Goal: Task Accomplishment & Management: Manage account settings

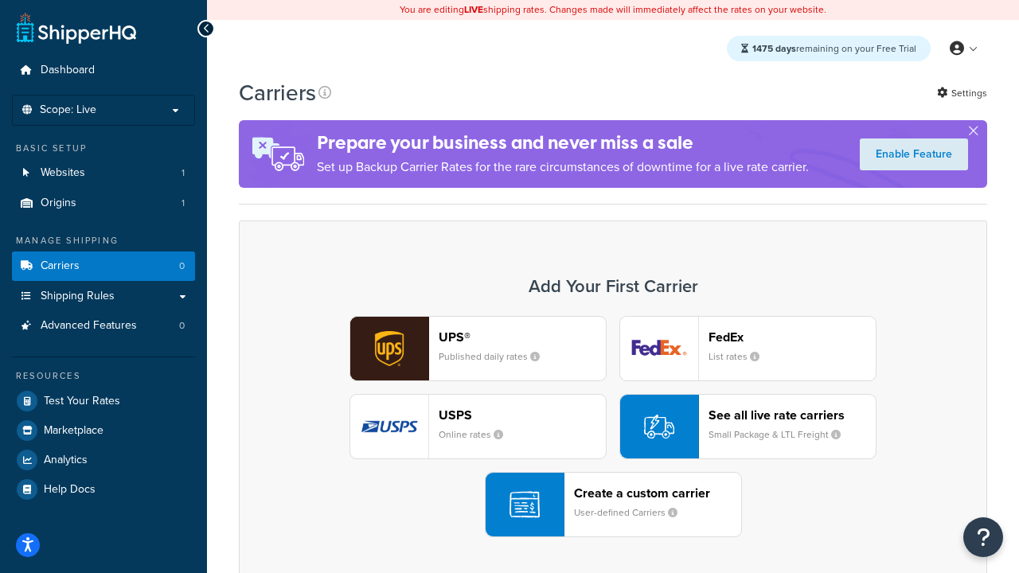
click at [613, 427] on div "UPS® Published daily rates FedEx List rates USPS Online rates See all live rate…" at bounding box center [612, 426] width 715 height 221
click at [792, 337] on header "FedEx" at bounding box center [791, 336] width 167 height 15
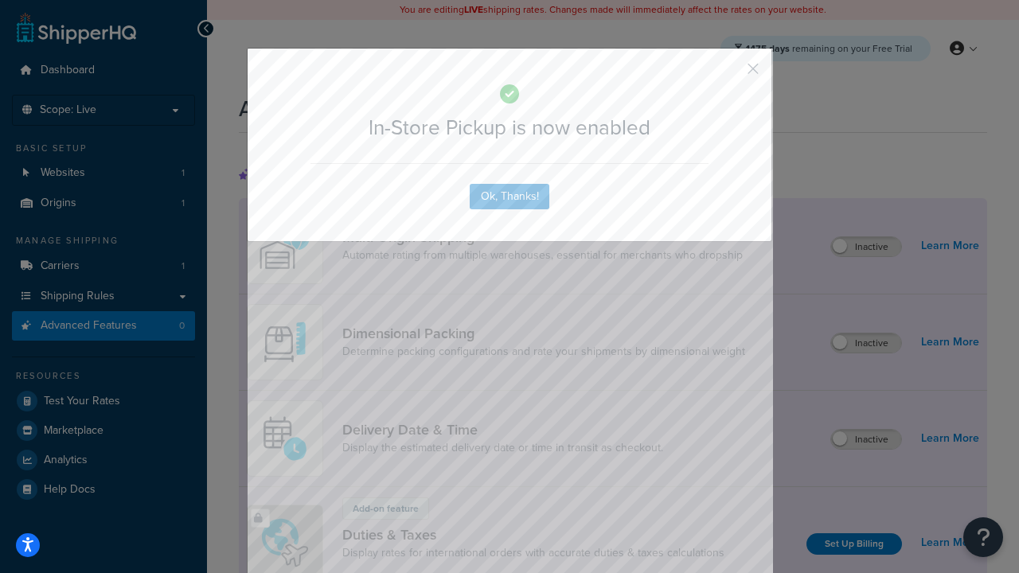
scroll to position [516, 0]
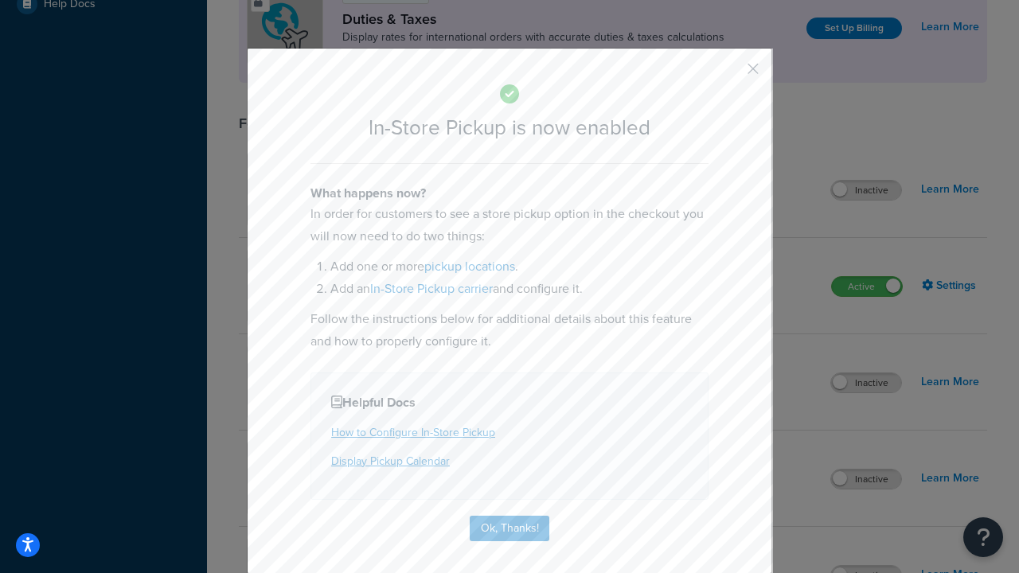
click at [729, 74] on button "button" at bounding box center [729, 74] width 4 height 4
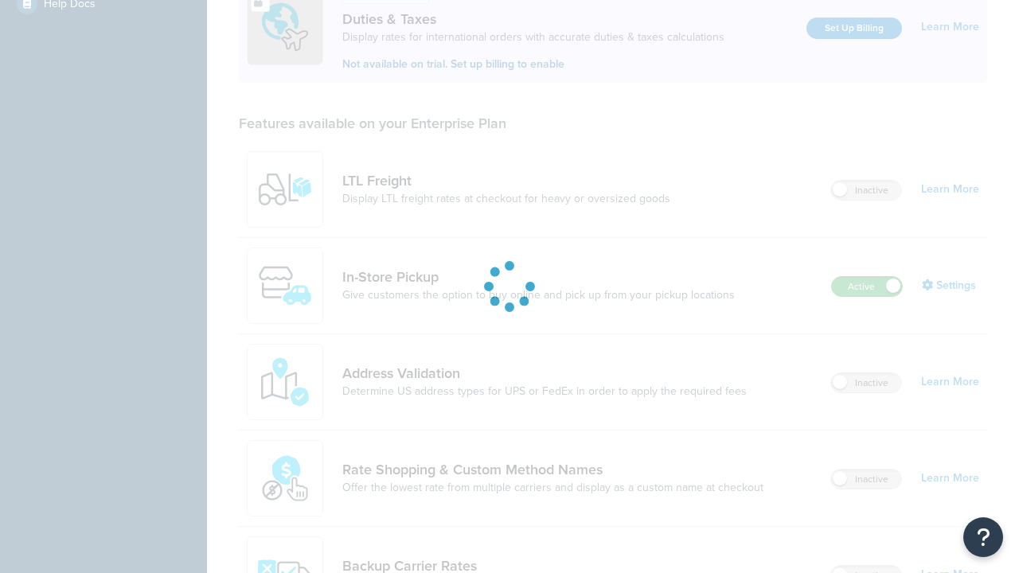
click at [867, 277] on label "Active" at bounding box center [867, 286] width 70 height 19
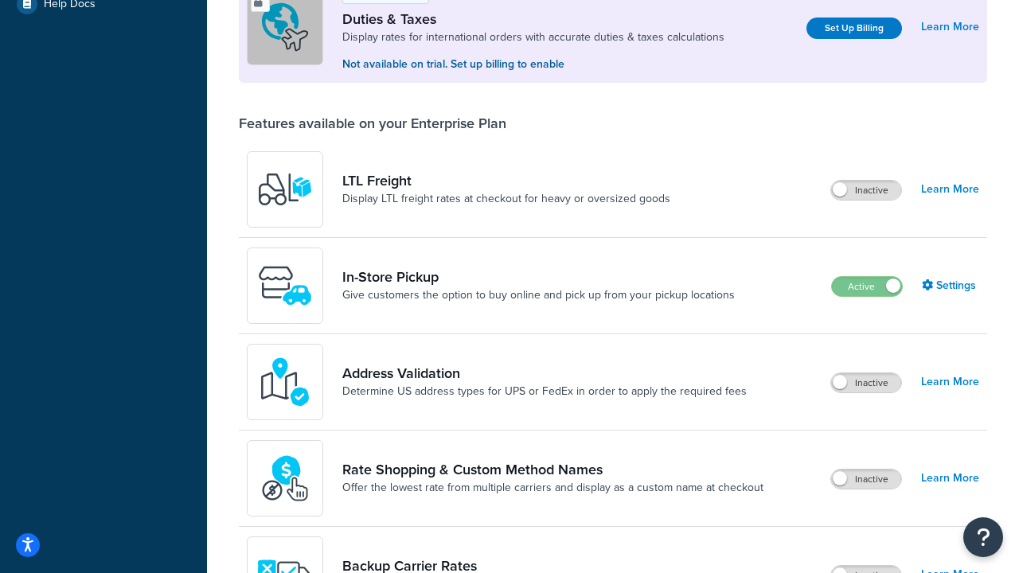
scroll to position [793, 0]
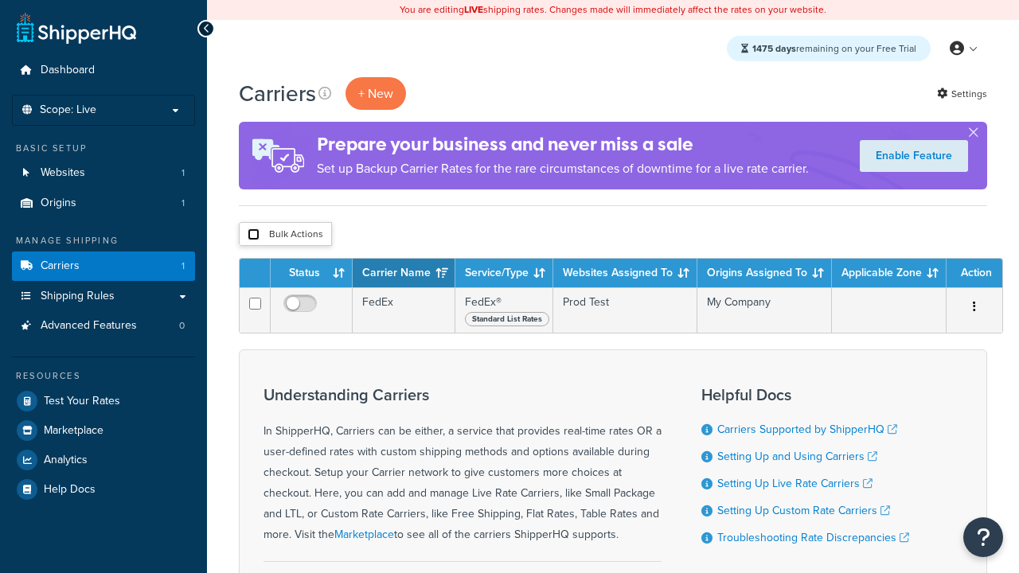
click at [253, 234] on input "checkbox" at bounding box center [254, 234] width 12 height 12
checkbox input "true"
click at [0, 0] on button "Delete" at bounding box center [0, 0] width 0 height 0
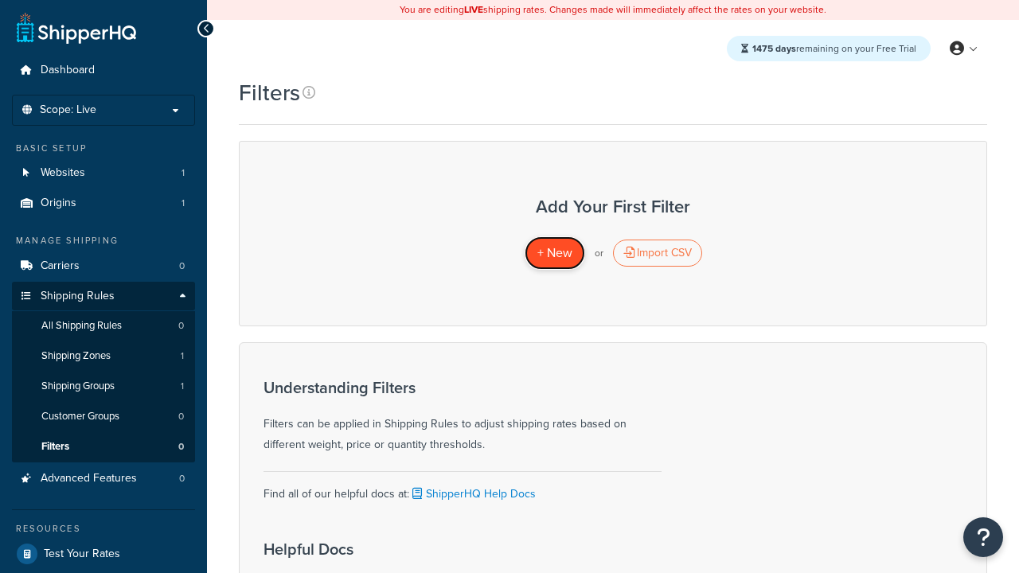
click at [554, 253] on span "+ New" at bounding box center [554, 253] width 35 height 18
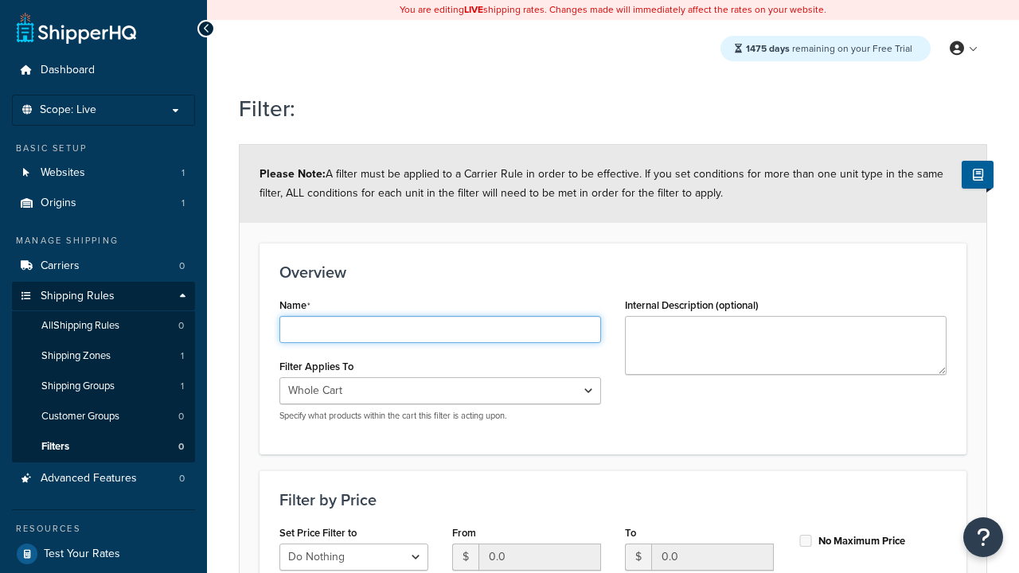
type input "price < 100"
select select "range"
type input "price < 100"
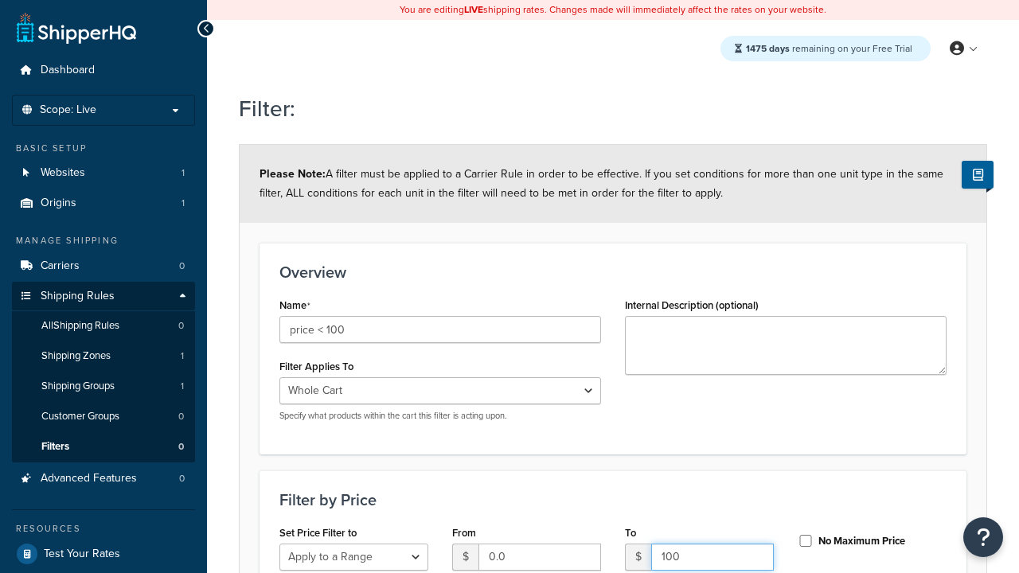
type input "100"
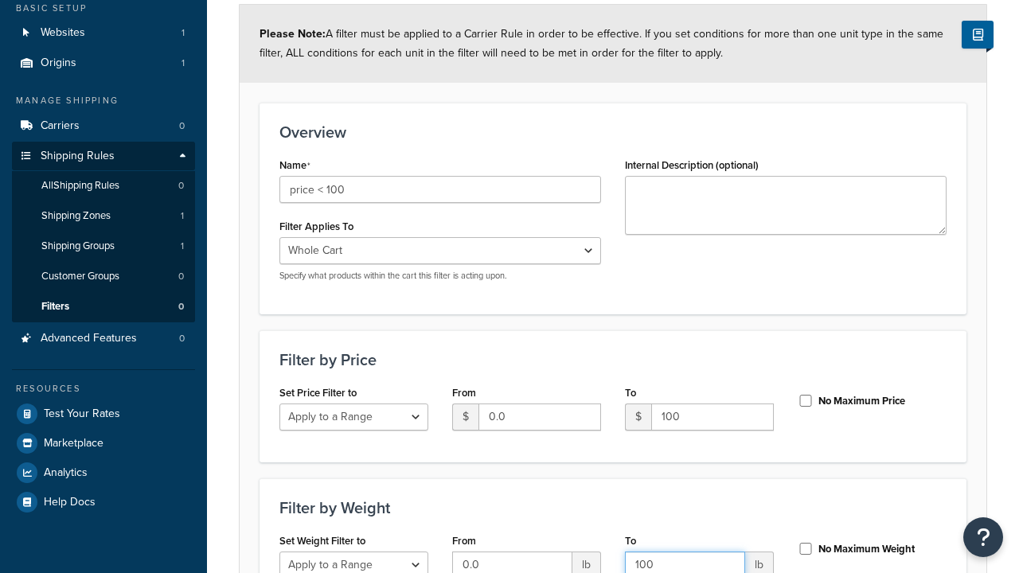
type input "100"
checkbox input "true"
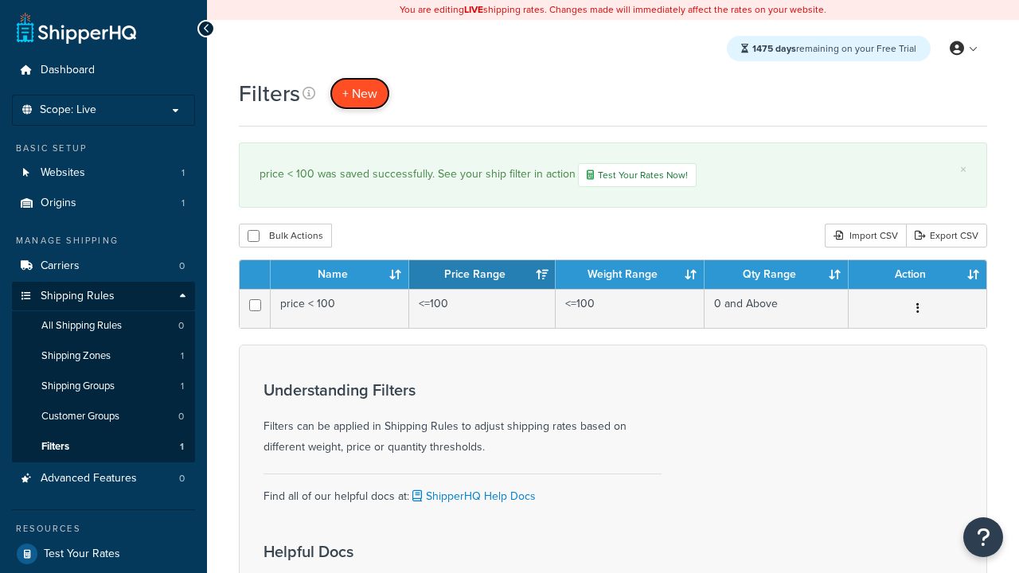
click at [360, 93] on span "+ New" at bounding box center [359, 93] width 35 height 18
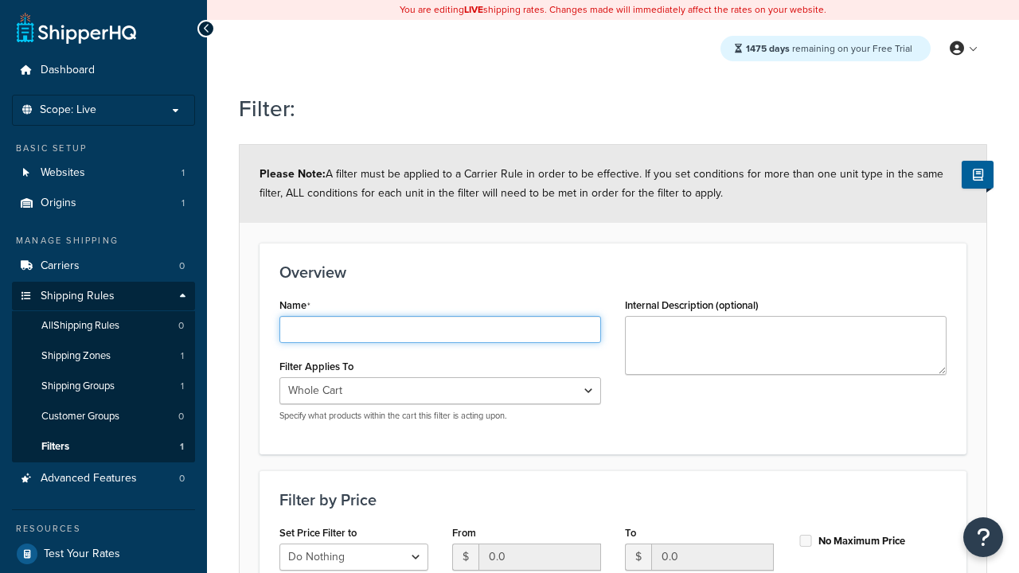
type input "weight < 10lbs"
select select "range"
type input "weight < 10lbs"
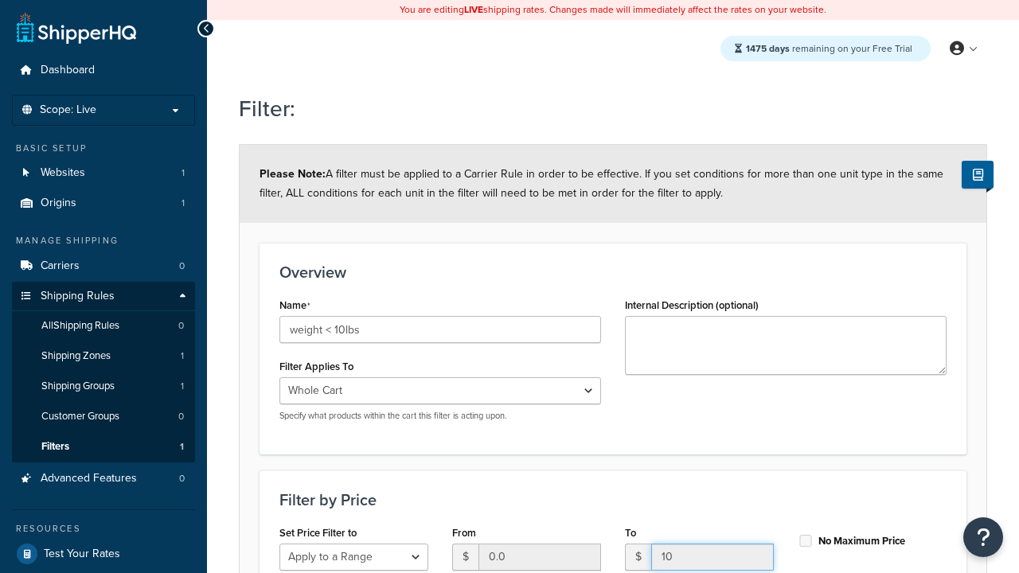
type input "10"
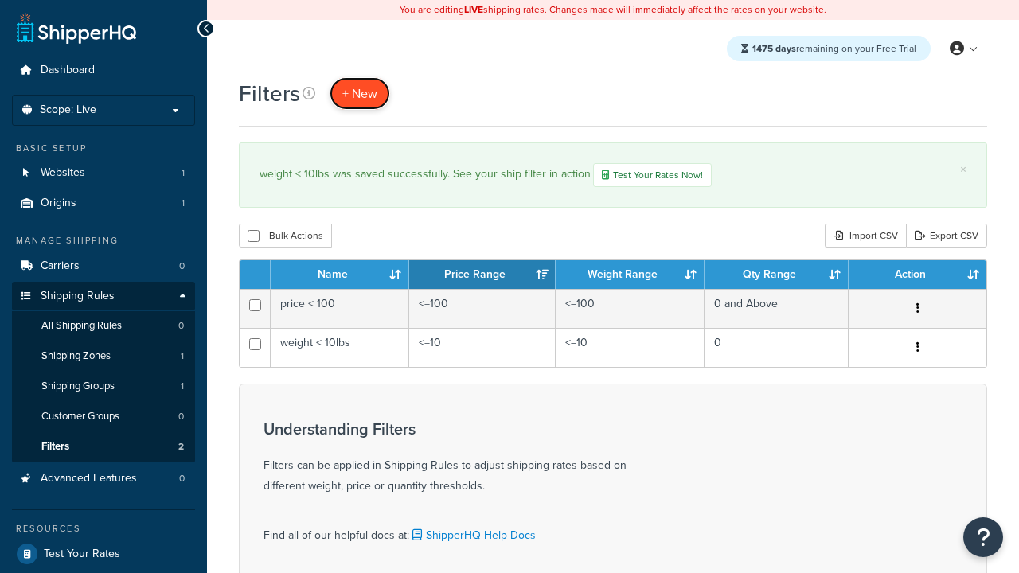
click at [360, 93] on span "+ New" at bounding box center [359, 93] width 35 height 18
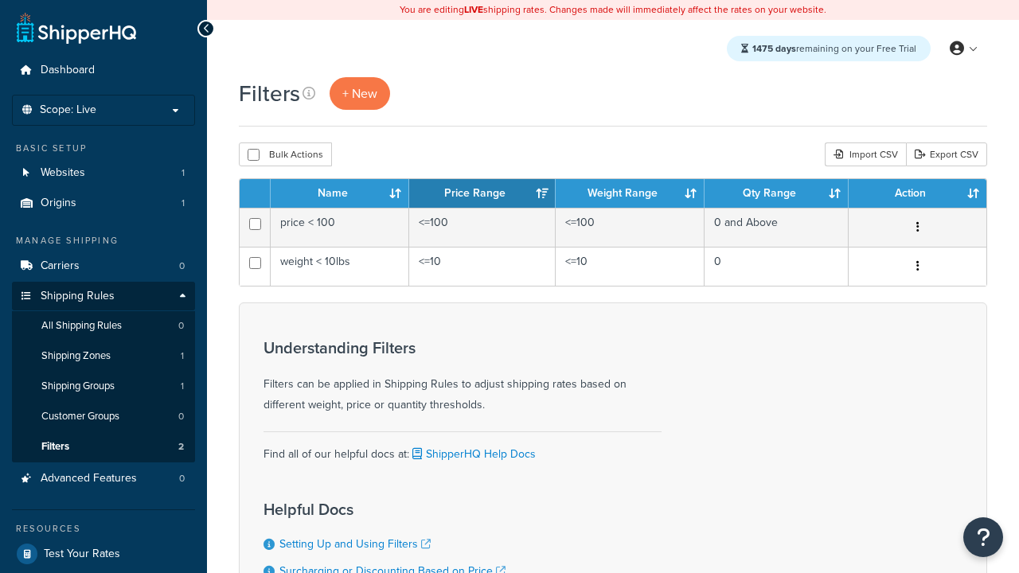
click at [340, 193] on th "Name" at bounding box center [340, 193] width 138 height 29
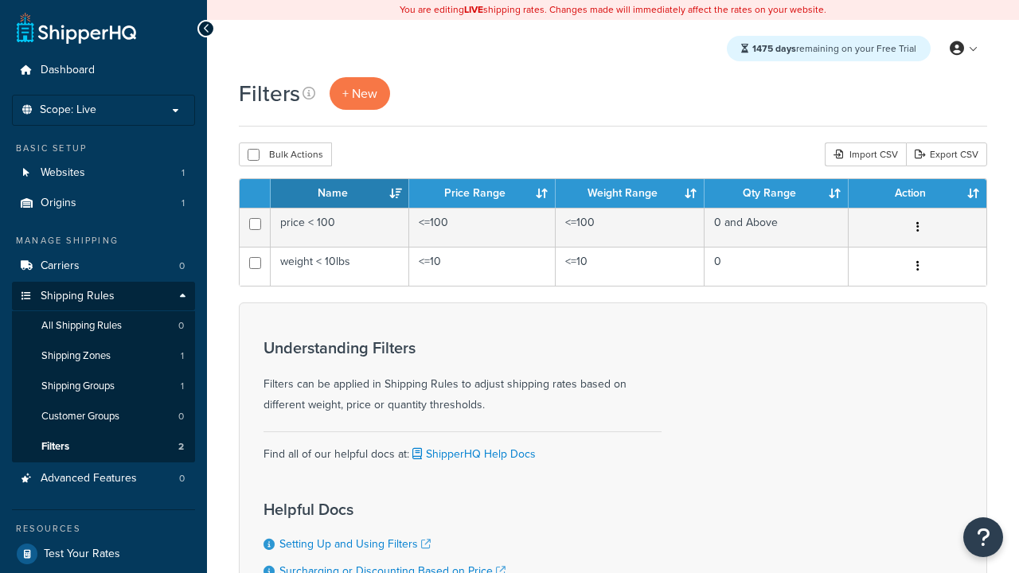
click at [340, 193] on th "Name" at bounding box center [340, 193] width 138 height 29
click at [482, 193] on th "Price Range" at bounding box center [482, 193] width 146 height 29
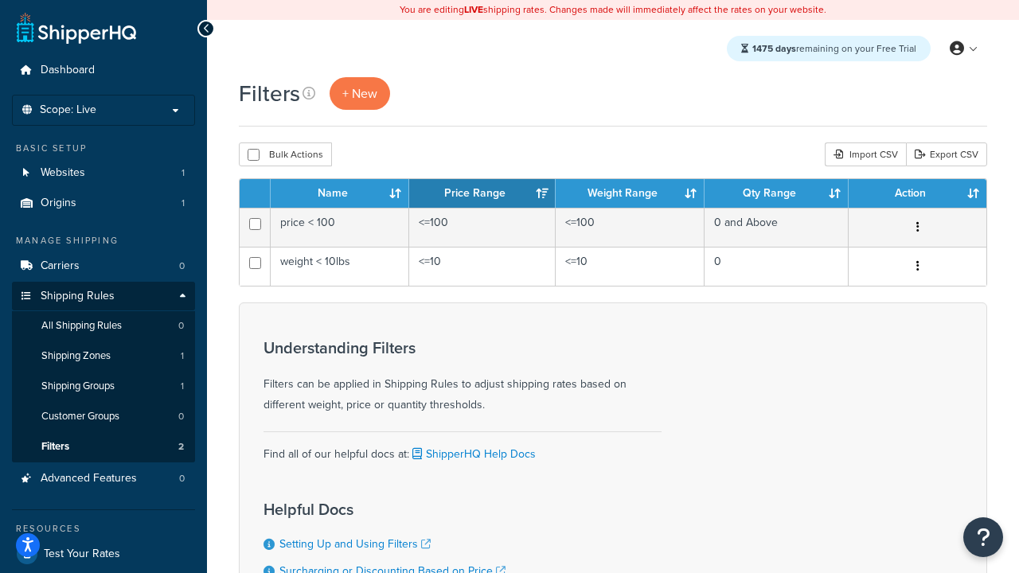
click at [630, 193] on th "Weight Range" at bounding box center [630, 193] width 149 height 29
click at [776, 193] on th "Qty Range" at bounding box center [776, 193] width 144 height 29
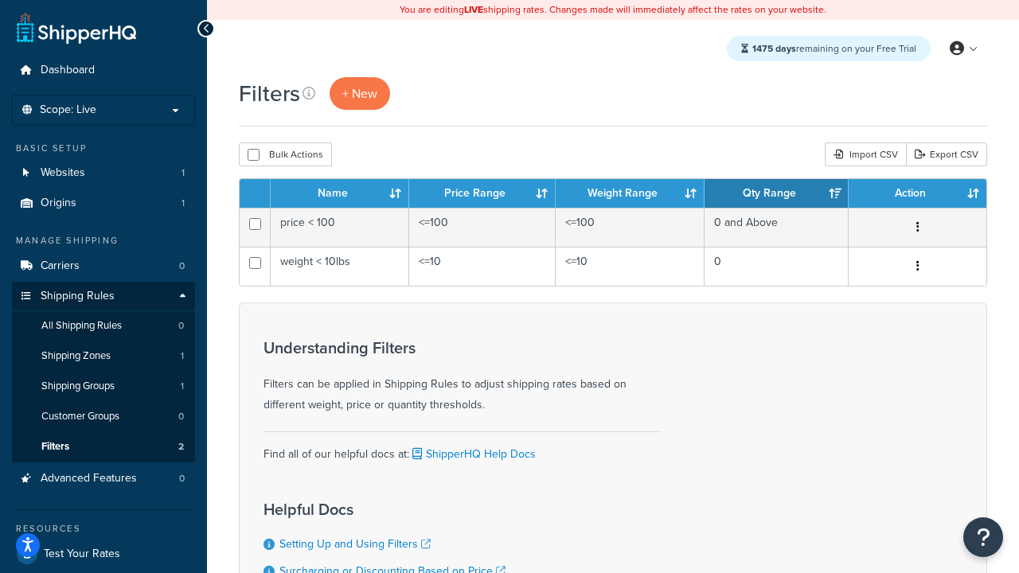
click at [917, 193] on th "Action" at bounding box center [917, 193] width 138 height 29
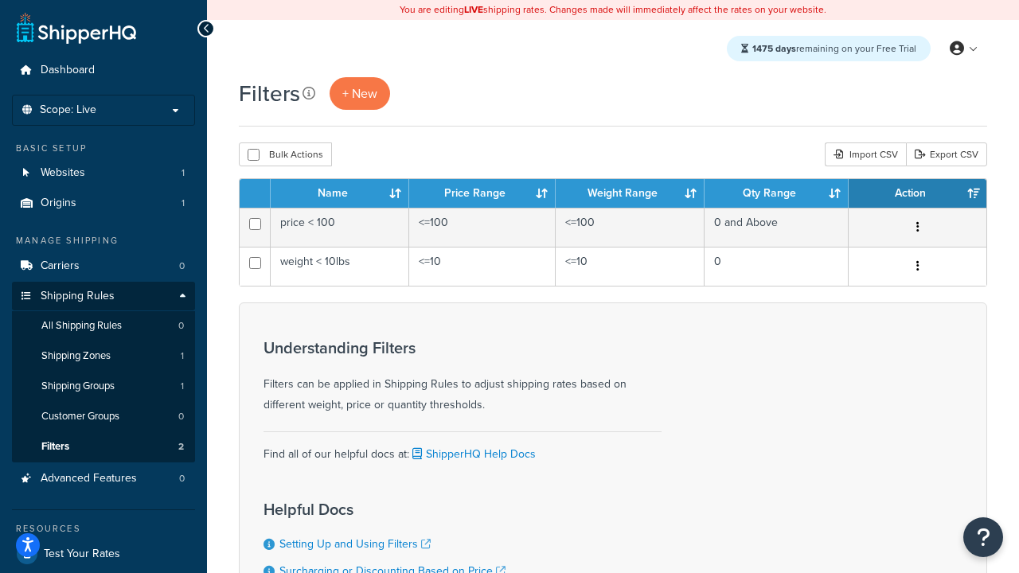
click at [309, 92] on icon at bounding box center [308, 93] width 13 height 13
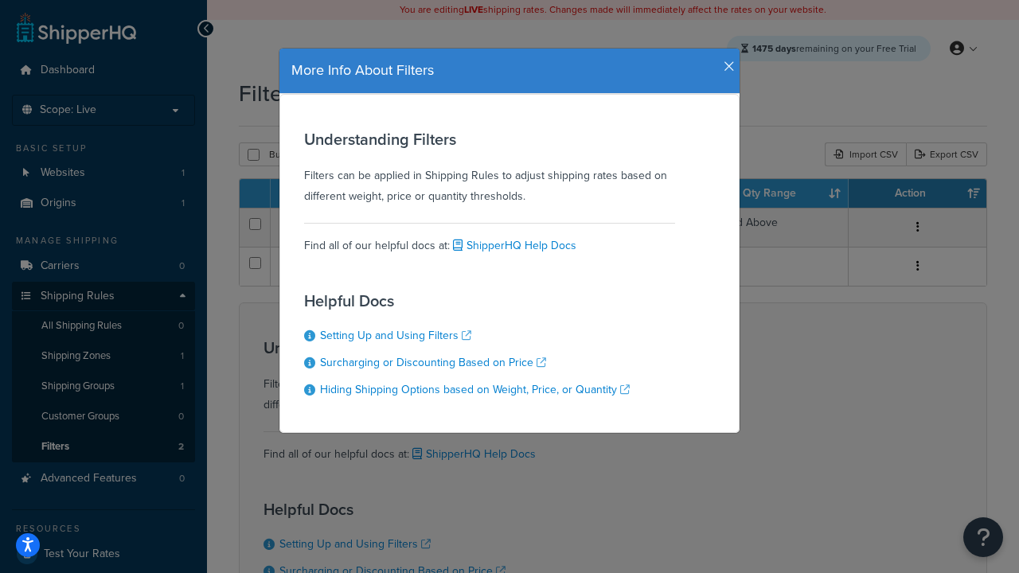
click at [725, 60] on icon "button" at bounding box center [728, 67] width 11 height 14
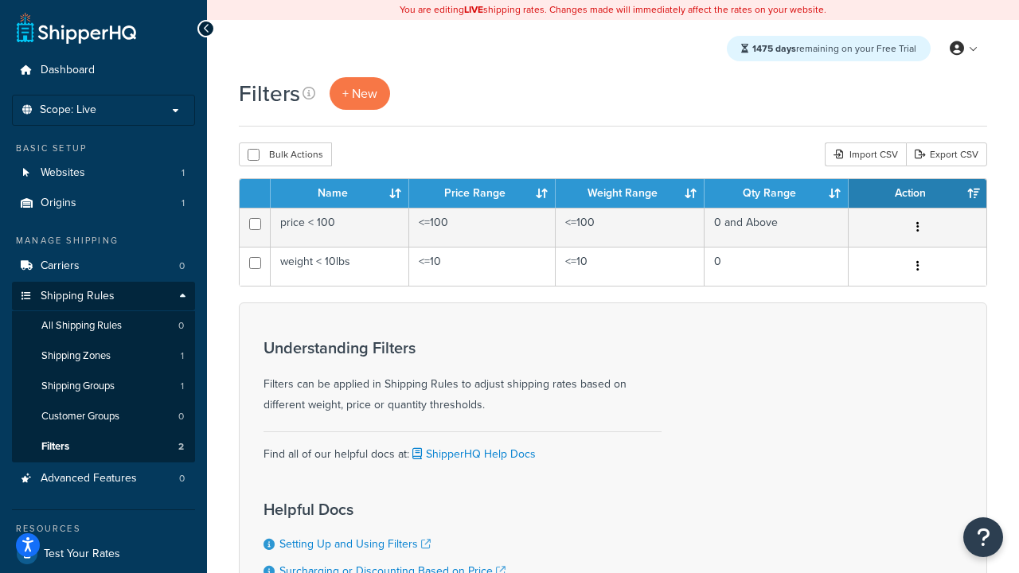
scroll to position [142, 0]
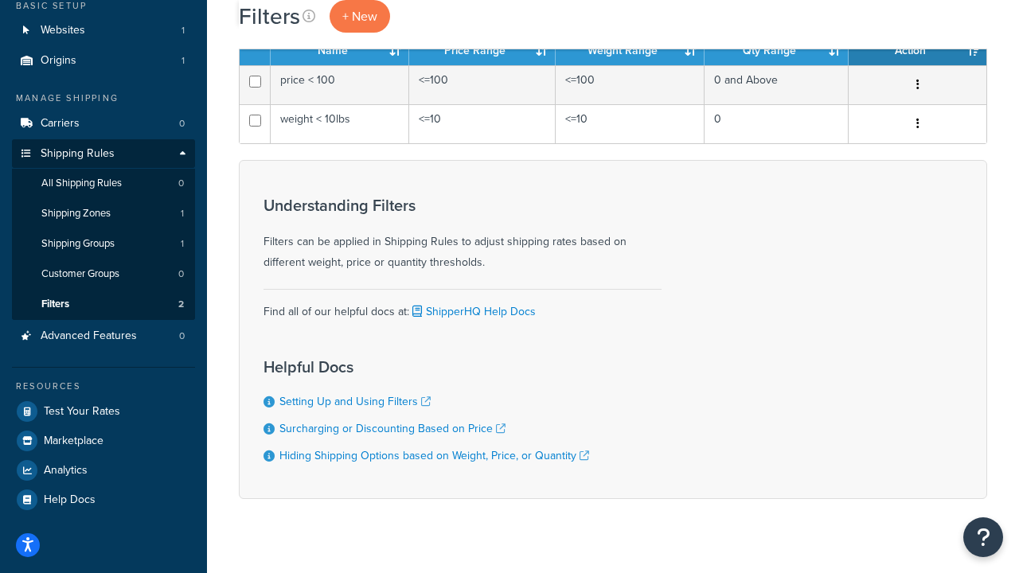
click at [285, 24] on button "Bulk Actions" at bounding box center [285, 12] width 93 height 24
checkbox input "true"
click at [428, 24] on button "Delete" at bounding box center [424, 12] width 55 height 24
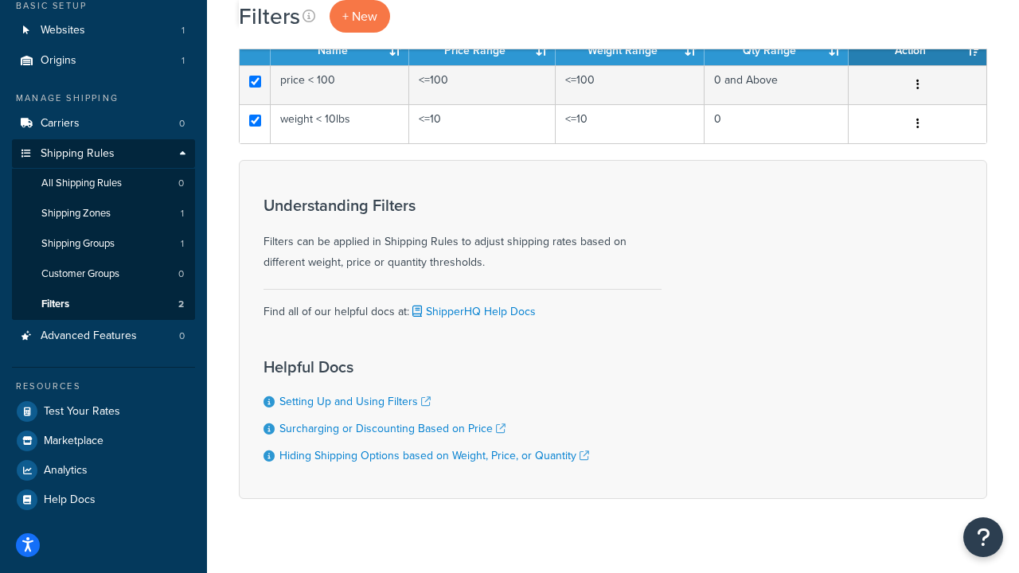
scroll to position [0, 0]
